Goal: Task Accomplishment & Management: Complete application form

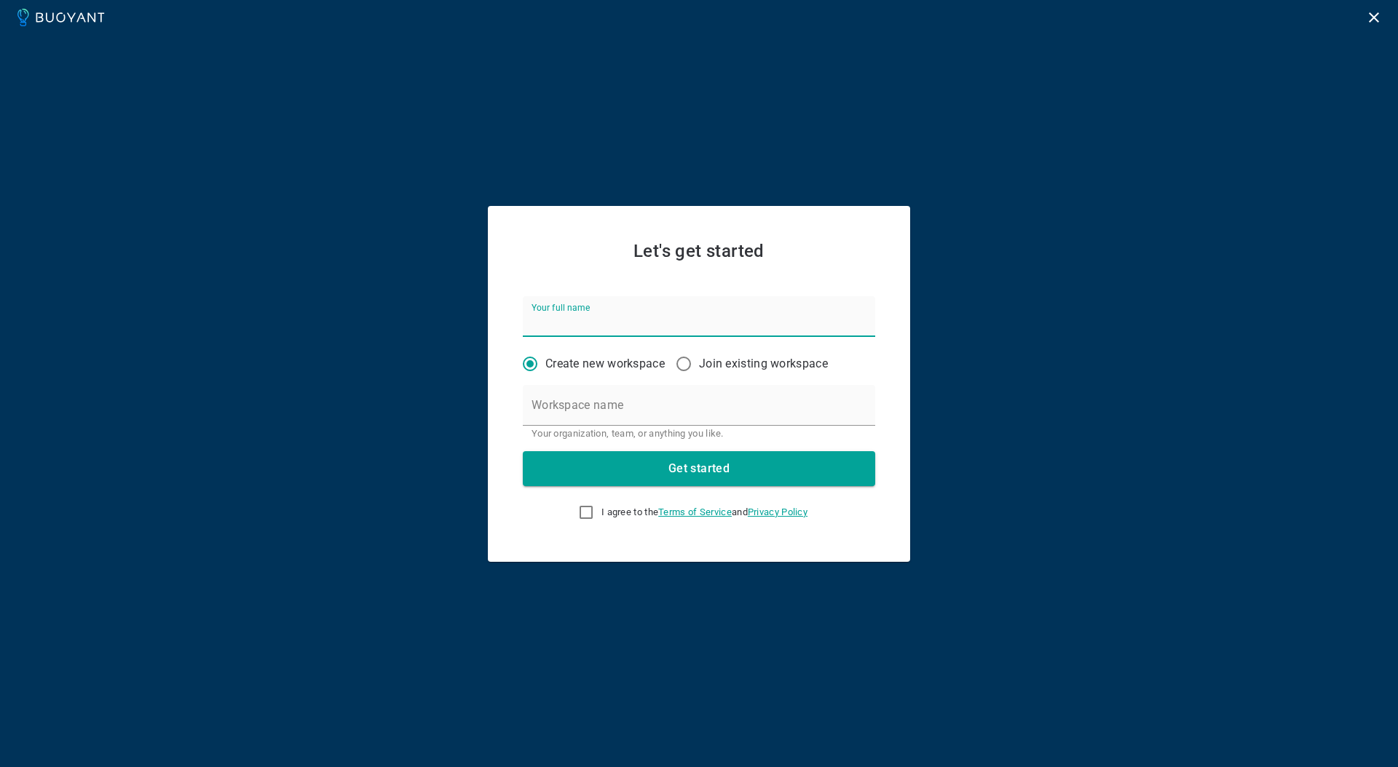
click at [661, 327] on input "Your full name" at bounding box center [699, 316] width 352 height 41
type input "[PERSON_NAME]"
click at [706, 405] on input "Workspace name" at bounding box center [699, 405] width 352 height 41
type input "V"
type input "TEST"
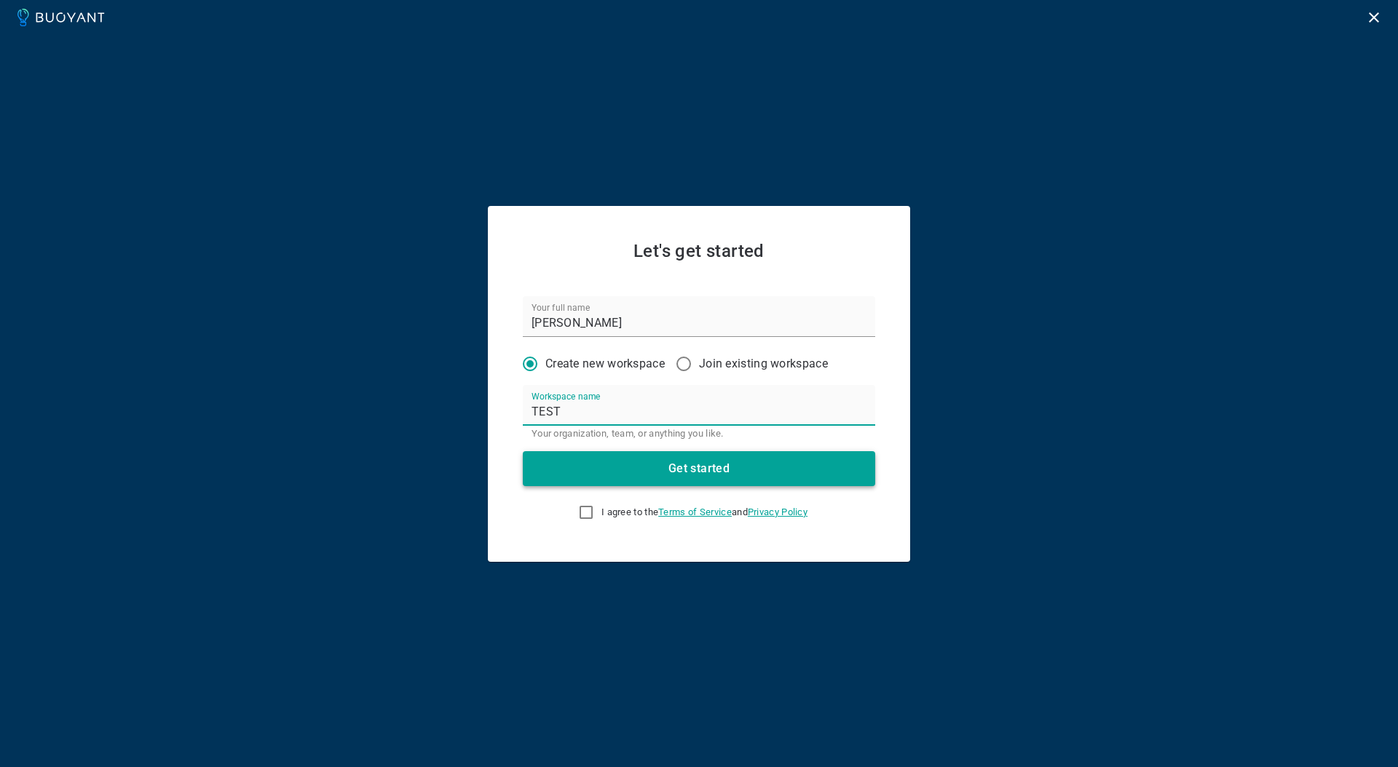
click at [699, 462] on button "Get started" at bounding box center [699, 468] width 352 height 35
drag, startPoint x: 575, startPoint y: 517, endPoint x: 596, endPoint y: 503, distance: 24.6
click at [577, 517] on input "I agree to the Terms of Service and Privacy Policy This field is required" at bounding box center [585, 512] width 17 height 17
checkbox input "true"
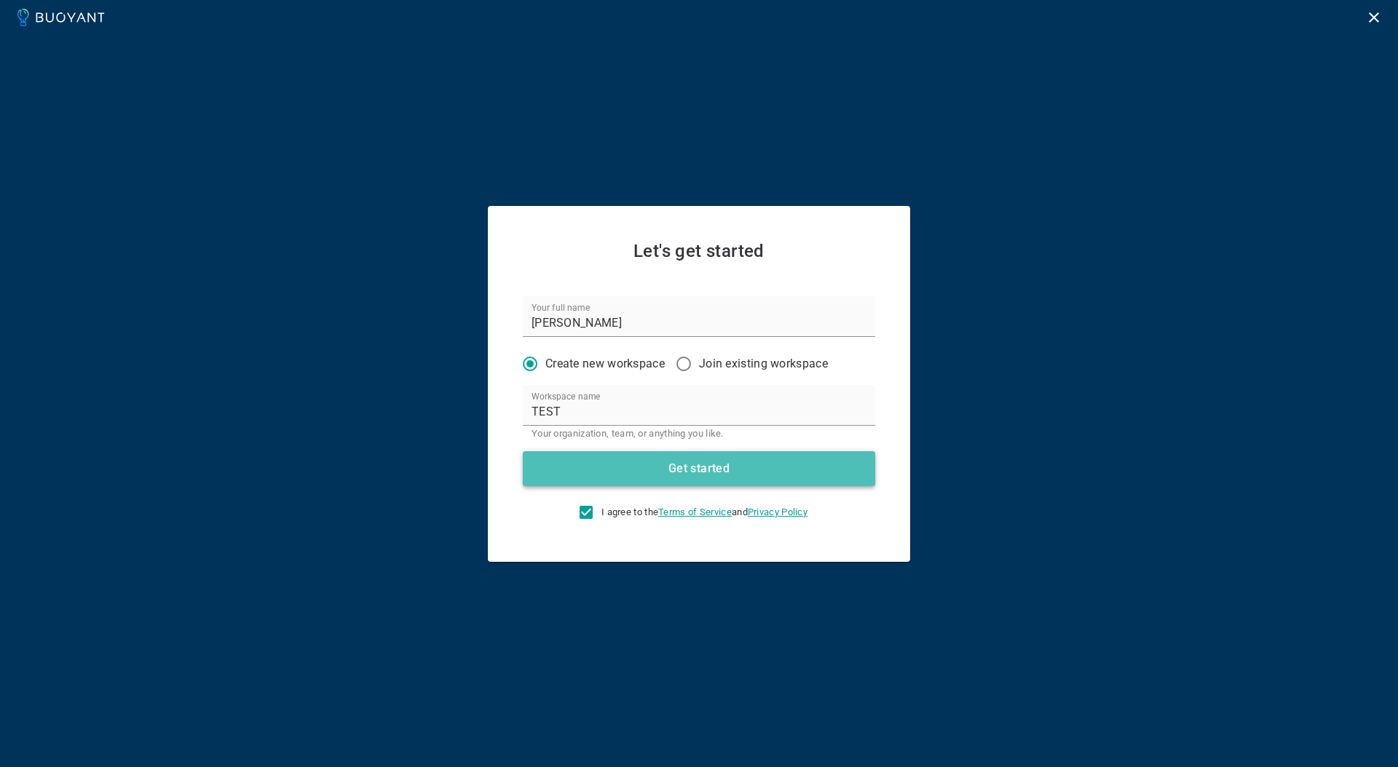
click at [625, 462] on button "Get started" at bounding box center [699, 468] width 352 height 35
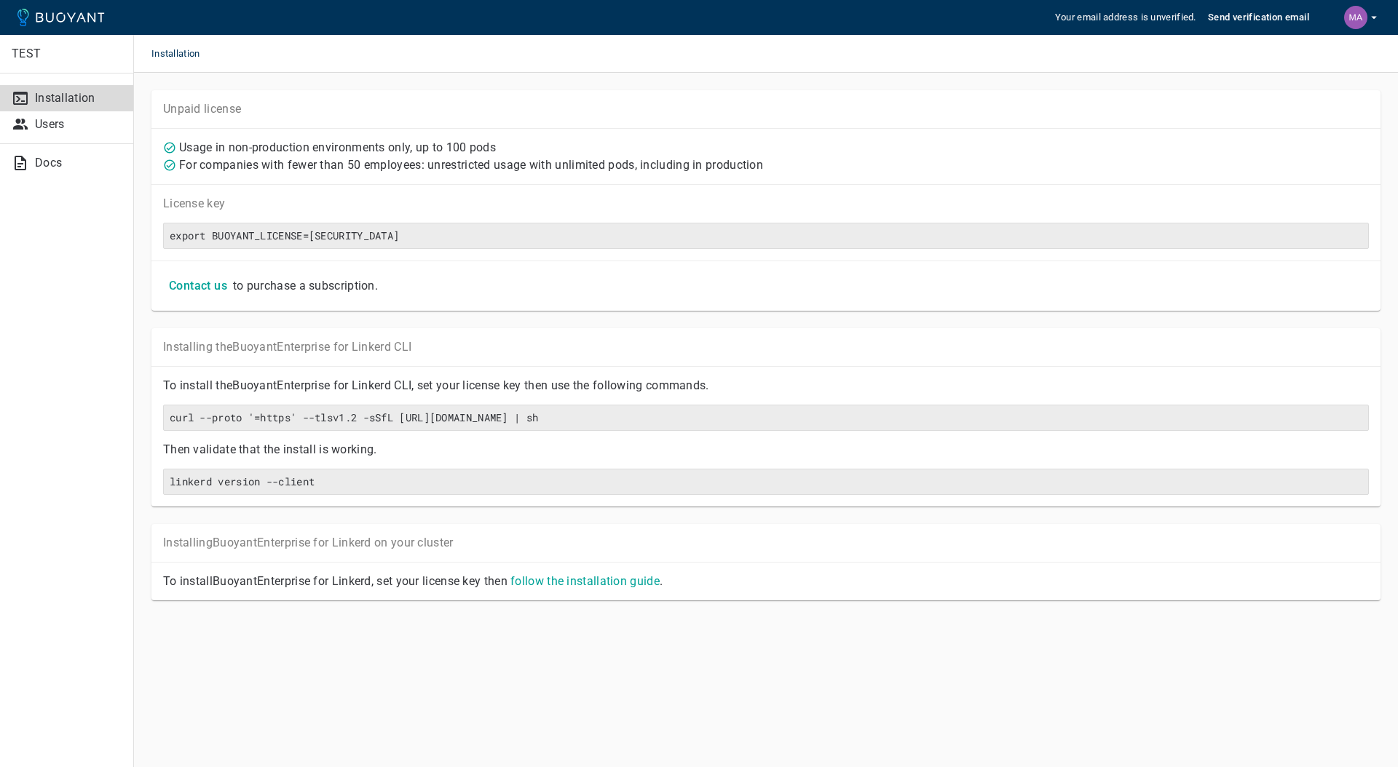
click at [1258, 15] on h5 "Send verification email" at bounding box center [1258, 18] width 101 height 12
click at [95, 139] on ul "Installation Users" at bounding box center [66, 109] width 133 height 70
click at [85, 124] on p "Users" at bounding box center [78, 124] width 87 height 15
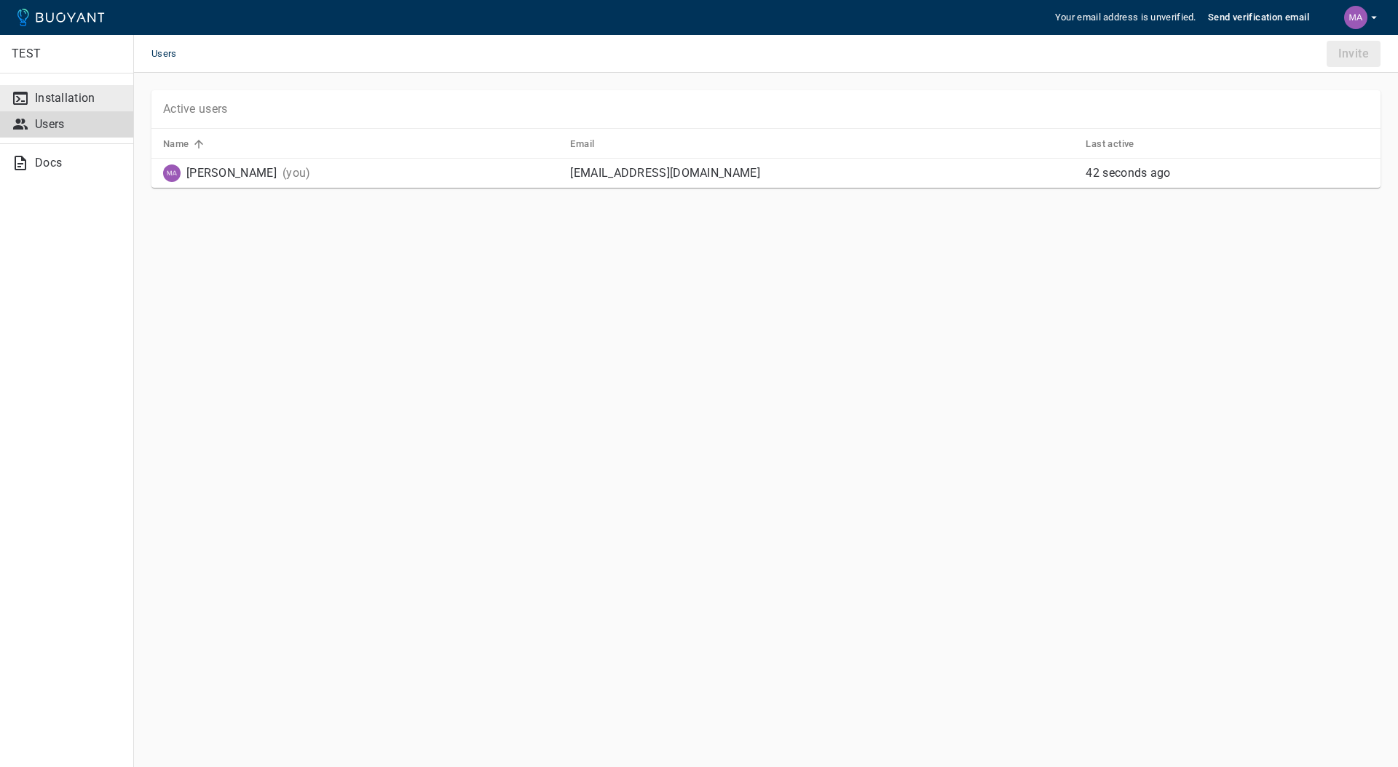
click at [74, 103] on p "Installation" at bounding box center [78, 98] width 87 height 15
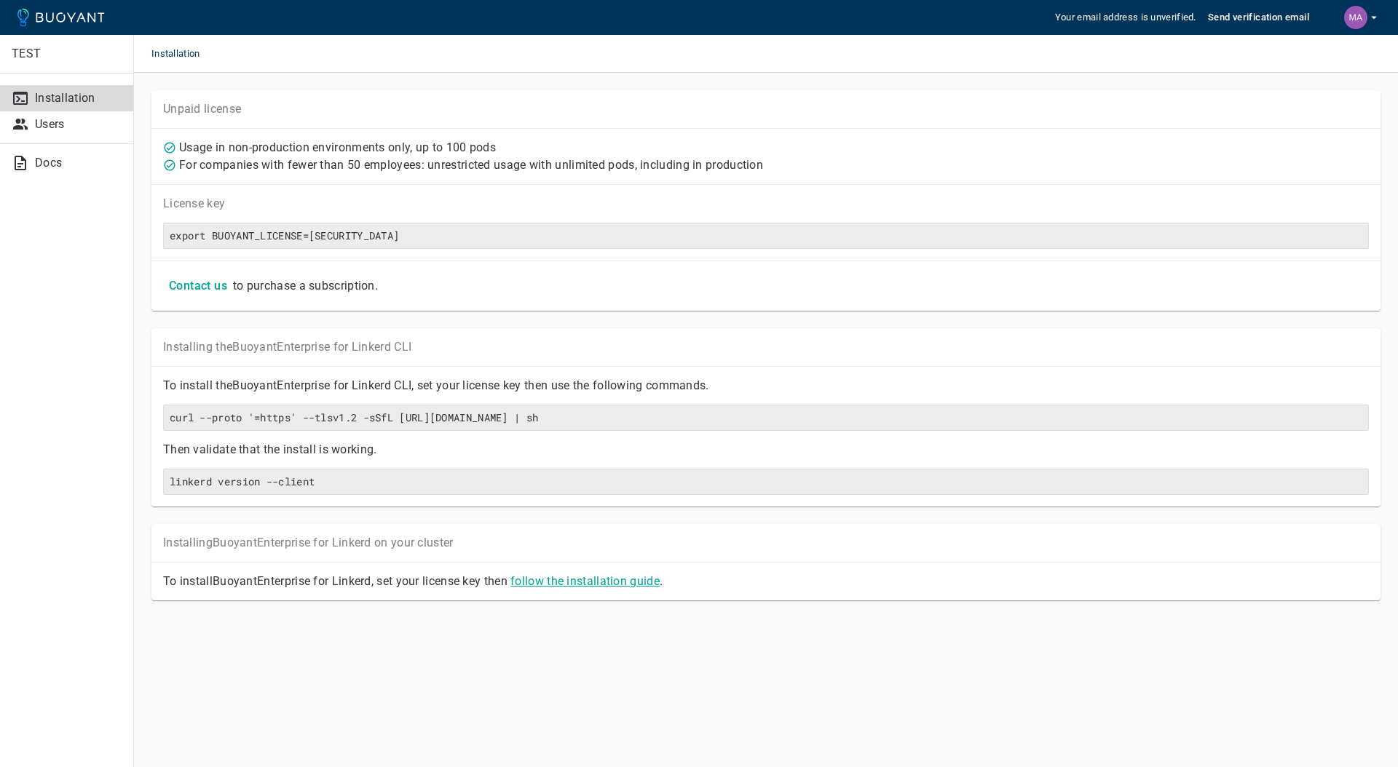
click at [631, 588] on link "follow the installation guide" at bounding box center [584, 581] width 149 height 14
click at [59, 23] on icon at bounding box center [60, 17] width 87 height 17
